Goal: Find specific page/section: Find specific page/section

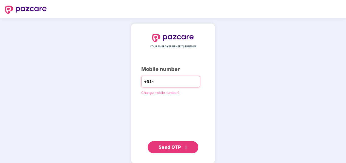
click at [163, 80] on input "number" at bounding box center [177, 81] width 42 height 8
type input "**********"
click at [173, 146] on span "Send OTP" at bounding box center [169, 146] width 23 height 5
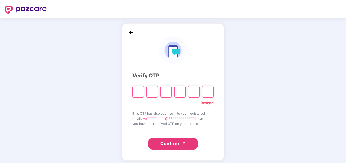
type input "*"
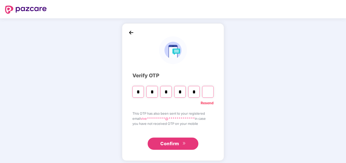
type input "*"
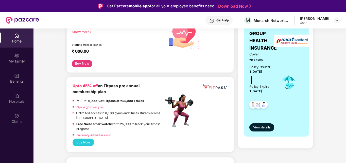
scroll to position [101, 0]
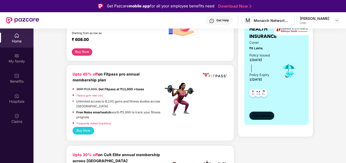
click at [256, 114] on span "View details" at bounding box center [261, 115] width 17 height 5
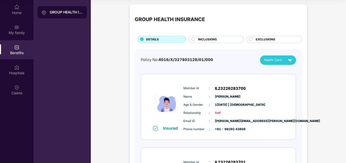
scroll to position [0, 0]
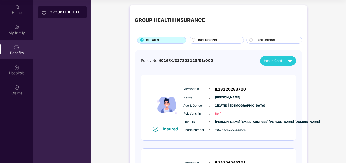
click at [193, 40] on circle at bounding box center [193, 39] width 3 height 3
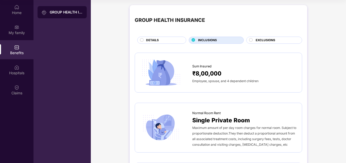
click at [256, 39] on span "EXCLUSIONS" at bounding box center [266, 40] width 20 height 5
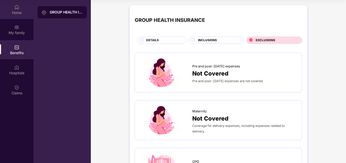
click at [22, 8] on div "Home" at bounding box center [16, 9] width 33 height 19
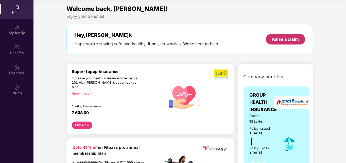
click at [277, 41] on div "Raise a claim" at bounding box center [285, 39] width 27 height 6
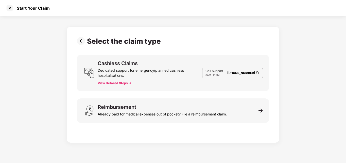
scroll to position [12, 0]
click at [9, 10] on div at bounding box center [10, 8] width 8 height 8
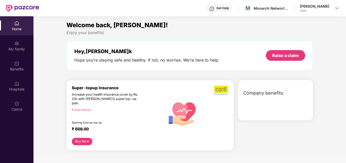
scroll to position [28, 0]
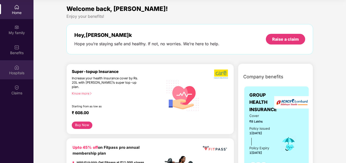
click at [21, 74] on div "Hospitals" at bounding box center [16, 72] width 33 height 5
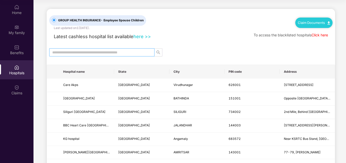
click at [119, 51] on input "text" at bounding box center [99, 52] width 95 height 6
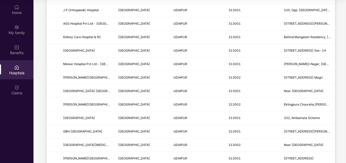
scroll to position [0, 0]
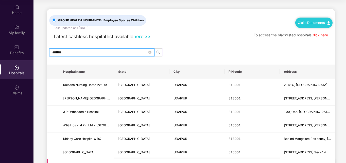
type input "*******"
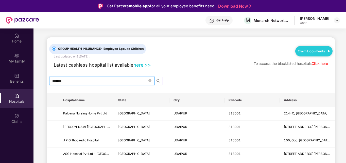
click at [322, 20] on div "[PERSON_NAME]" at bounding box center [314, 18] width 29 height 5
click at [336, 20] on img at bounding box center [337, 20] width 4 height 4
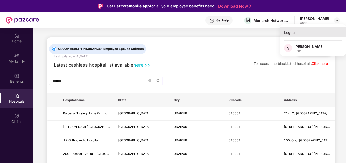
click at [285, 30] on div "Logout" at bounding box center [313, 32] width 66 height 10
